Goal: Check status

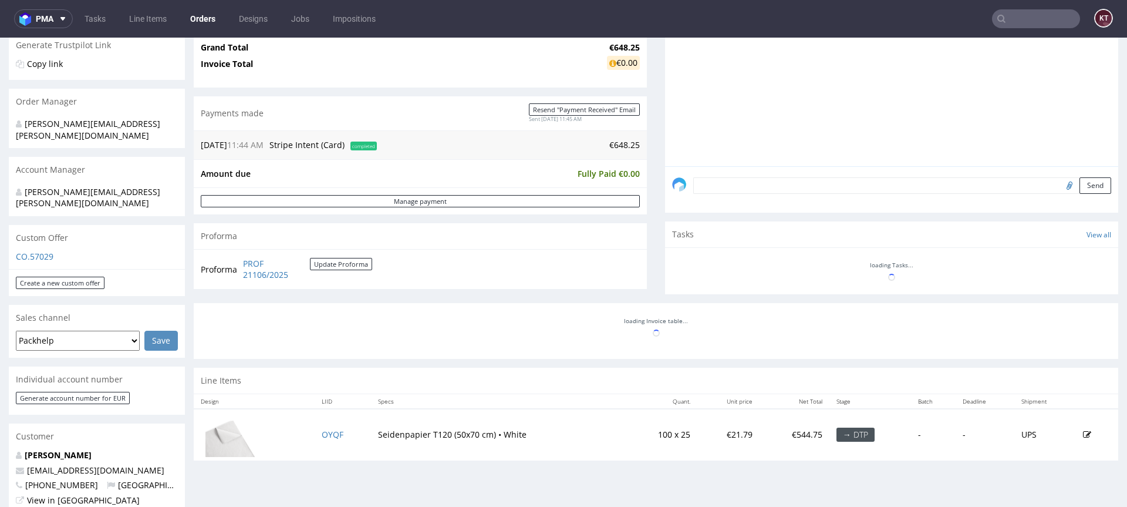
scroll to position [305, 0]
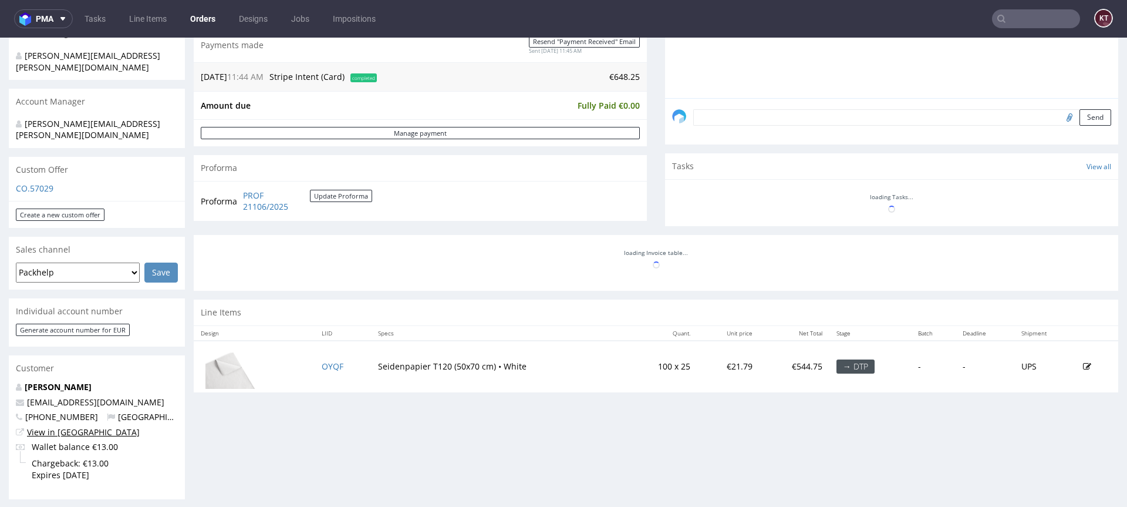
click at [67, 426] on link "View in [GEOGRAPHIC_DATA]" at bounding box center [83, 431] width 113 height 11
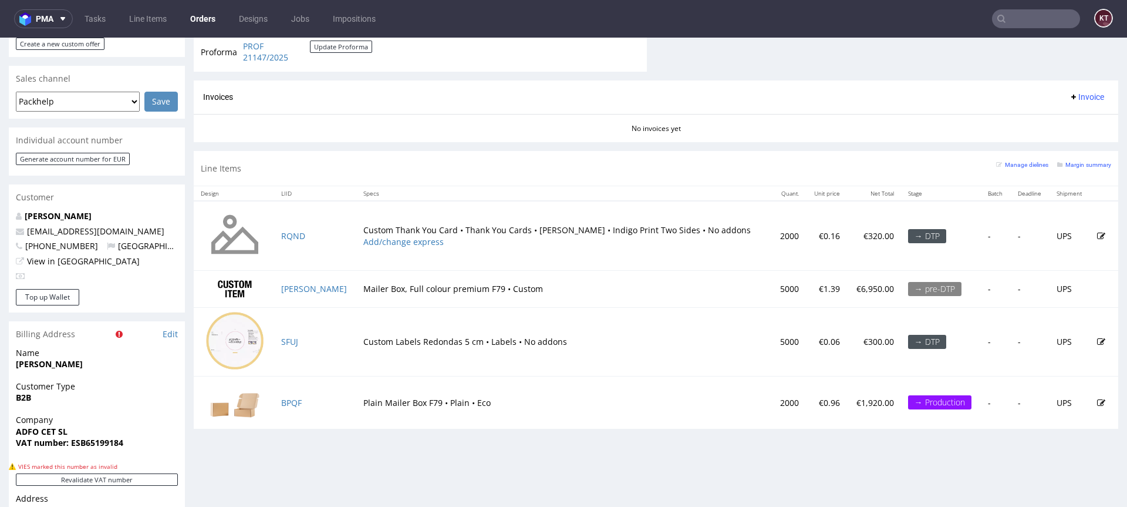
scroll to position [510, 0]
click at [54, 254] on link "View in [GEOGRAPHIC_DATA]" at bounding box center [83, 259] width 113 height 11
click at [617, 399] on td "Plain Mailer Box F79 • Plain • Eco" at bounding box center [564, 401] width 416 height 52
click at [440, 357] on td "Custom Labels Redondas 5 cm • Labels • No addons" at bounding box center [564, 340] width 416 height 69
